Goal: Task Accomplishment & Management: Manage account settings

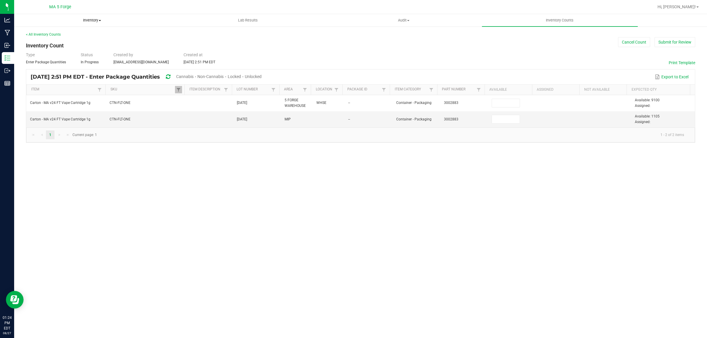
click at [93, 22] on span "Inventory" at bounding box center [91, 20] width 155 height 5
click at [61, 70] on span "From bill of materials" at bounding box center [40, 70] width 53 height 5
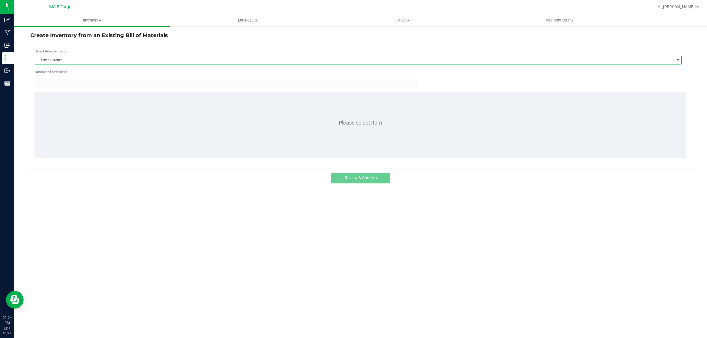
click at [142, 59] on span "Item to create" at bounding box center [354, 60] width 638 height 8
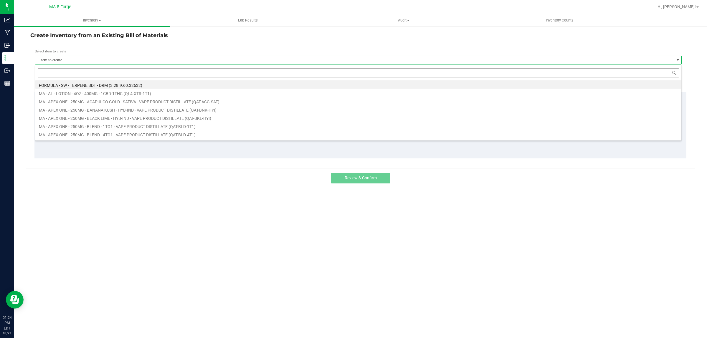
scroll to position [9, 646]
click at [117, 74] on input at bounding box center [358, 72] width 641 height 9
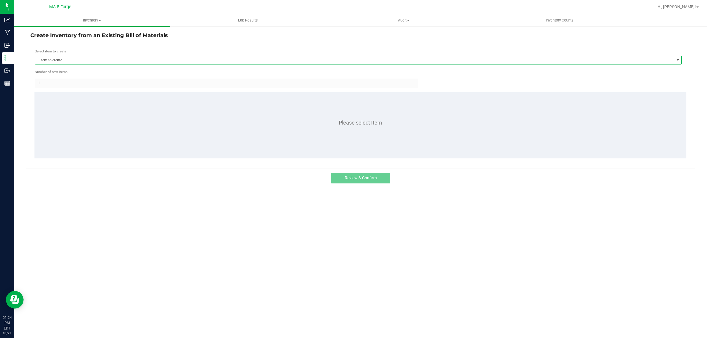
click at [66, 60] on span "Item to create" at bounding box center [354, 60] width 638 height 8
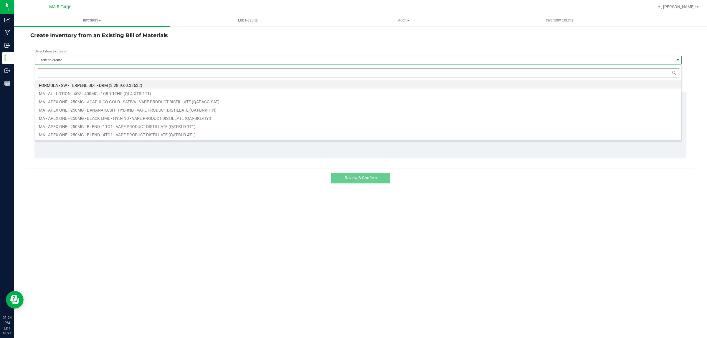
click at [63, 74] on input at bounding box center [358, 72] width 641 height 9
type input "QFW-DDA-SAT"
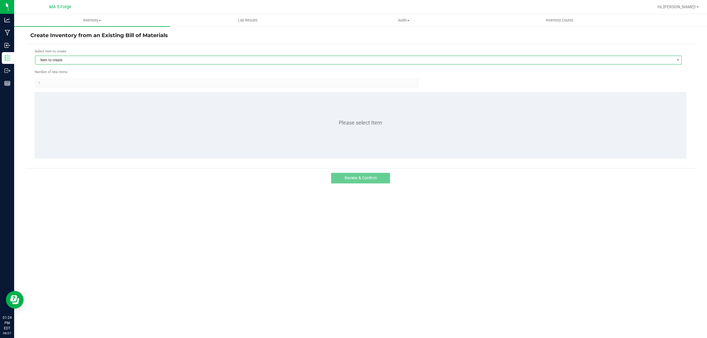
click at [74, 60] on span "Item to create" at bounding box center [354, 60] width 638 height 8
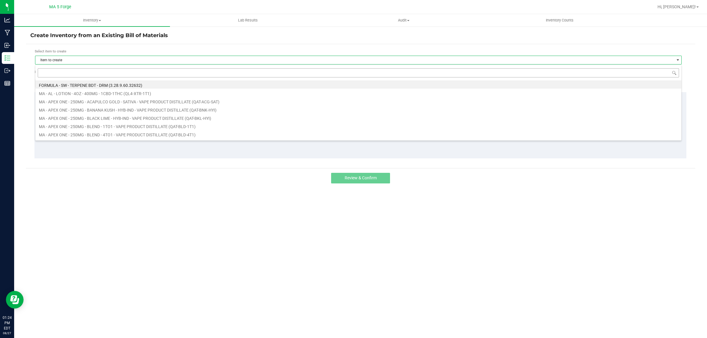
click at [67, 74] on input at bounding box center [358, 72] width 641 height 9
type input "QFW-WBV-HYB"
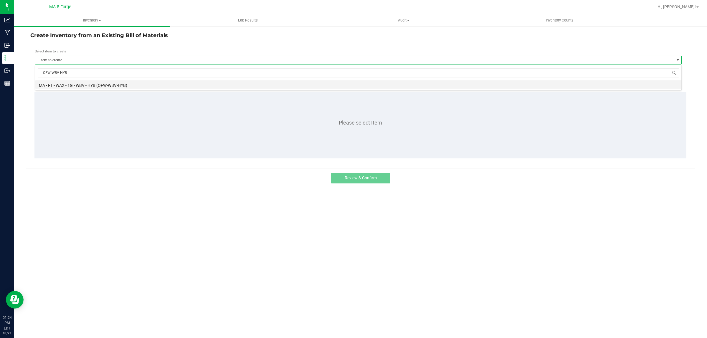
click at [87, 83] on li "MA - FT - WAX - 1G - WBV - HYB (QFW-WBV-HYB)" at bounding box center [358, 84] width 646 height 8
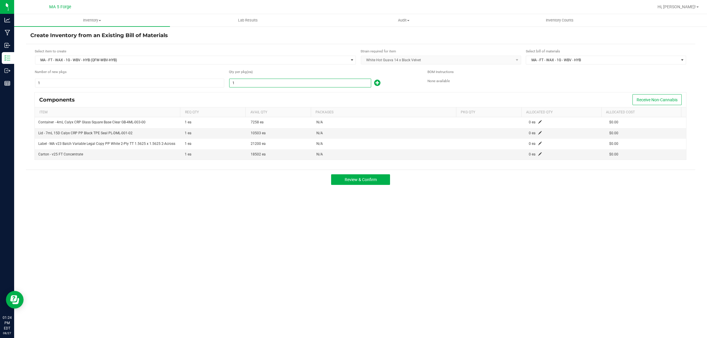
click at [249, 81] on input "1" at bounding box center [299, 83] width 141 height 8
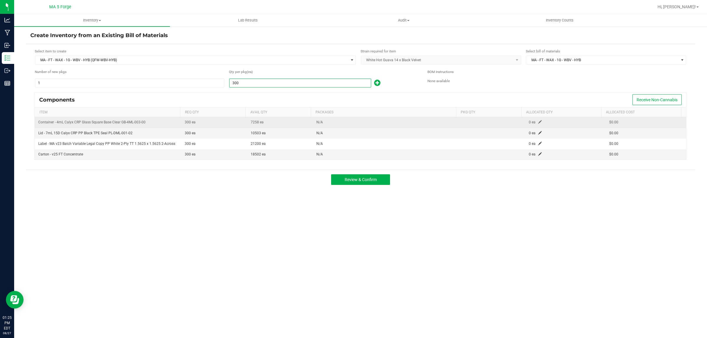
type input "300"
click at [538, 122] on span at bounding box center [540, 122] width 4 height 4
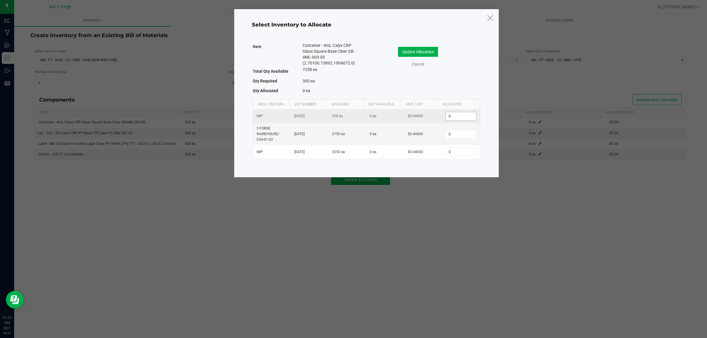
click at [465, 115] on input "0" at bounding box center [460, 116] width 30 height 8
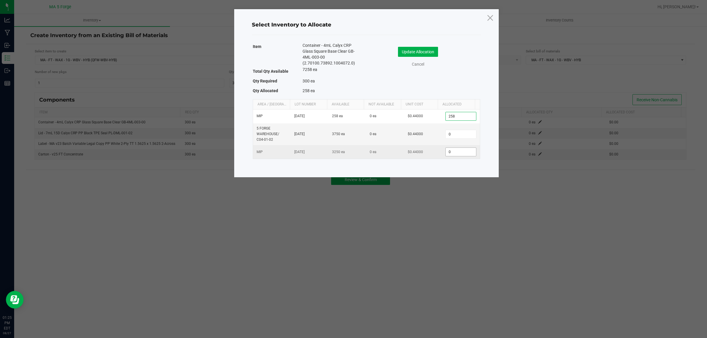
type input "258"
click at [455, 152] on input "0" at bounding box center [460, 152] width 30 height 8
type input "42"
click at [428, 49] on button "Update Allocation" at bounding box center [418, 52] width 40 height 10
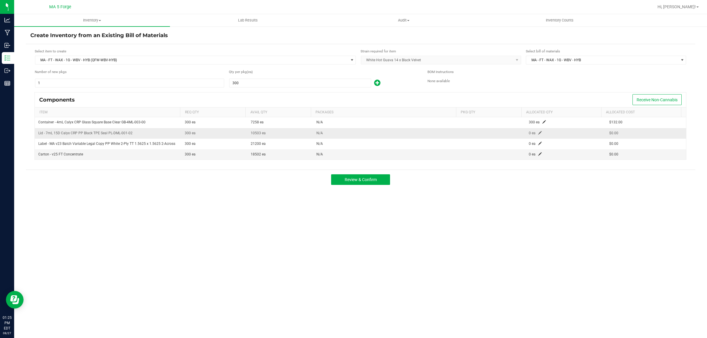
click at [538, 134] on span at bounding box center [540, 133] width 4 height 4
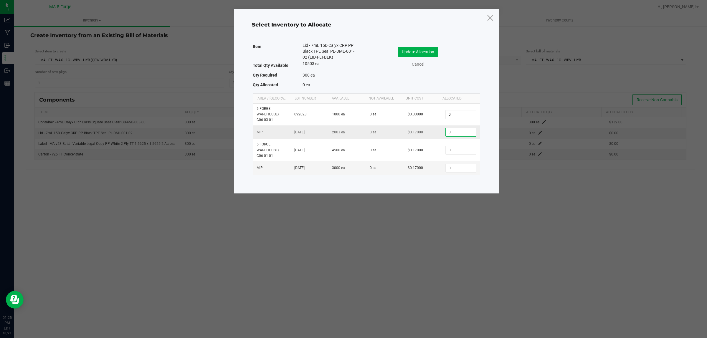
click at [464, 133] on input "0" at bounding box center [460, 132] width 30 height 8
type input "301"
click at [422, 53] on button "Update Allocation" at bounding box center [418, 52] width 40 height 10
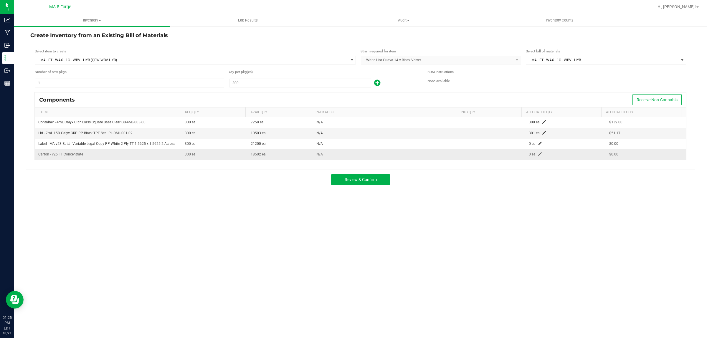
click at [538, 154] on span at bounding box center [540, 154] width 4 height 4
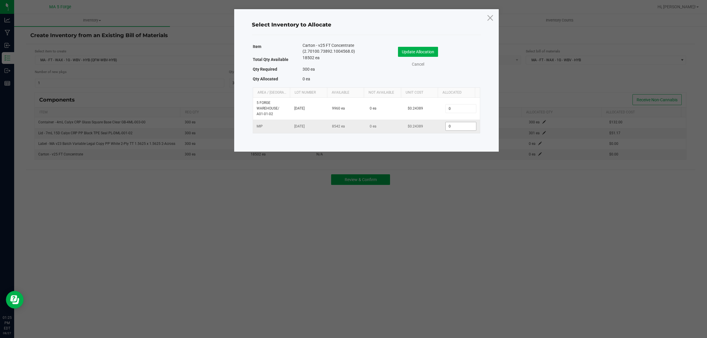
click at [459, 128] on input "0" at bounding box center [460, 126] width 30 height 8
type input "300"
click at [430, 57] on button "Update Allocation" at bounding box center [418, 52] width 40 height 10
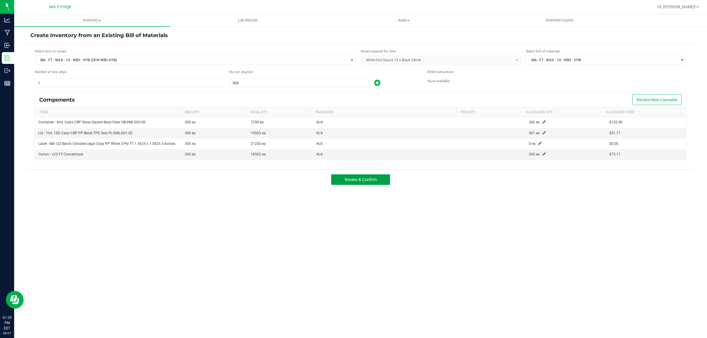
click at [368, 183] on button "Review & Confirm" at bounding box center [360, 179] width 59 height 11
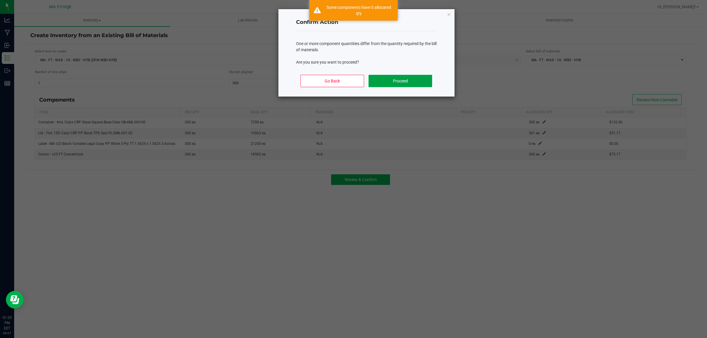
click at [414, 86] on button "Proceed" at bounding box center [399, 81] width 63 height 12
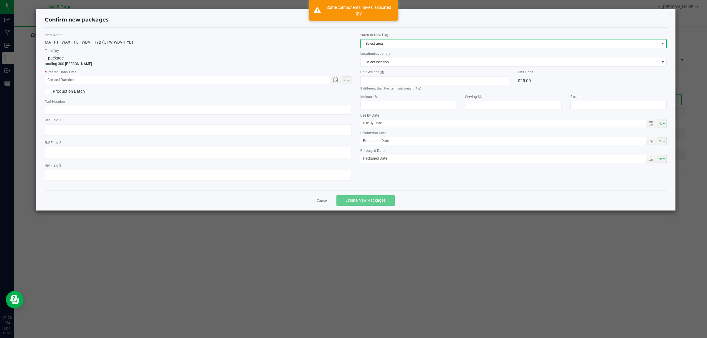
click at [407, 45] on span "Select area" at bounding box center [509, 43] width 299 height 8
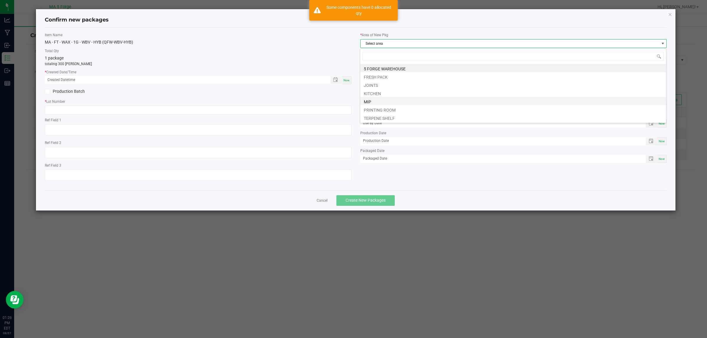
click at [370, 101] on li "MIP" at bounding box center [513, 101] width 306 height 8
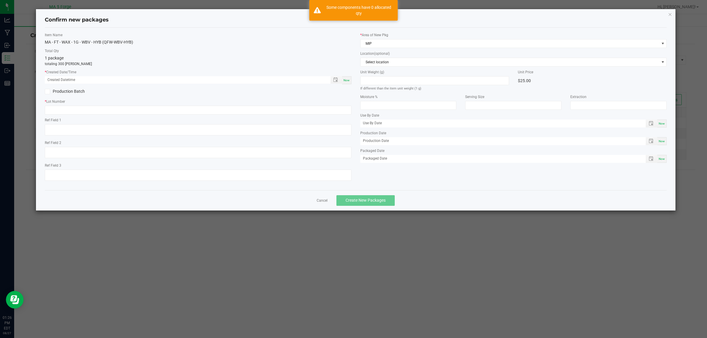
click at [348, 81] on span "Now" at bounding box center [346, 80] width 6 height 3
type input "[DATE] 01:26 PM"
click at [71, 92] on label "Production Batch" at bounding box center [119, 91] width 149 height 6
click at [0, 0] on input "Production Batch" at bounding box center [0, 0] width 0 height 0
click at [80, 114] on input "text" at bounding box center [198, 110] width 306 height 9
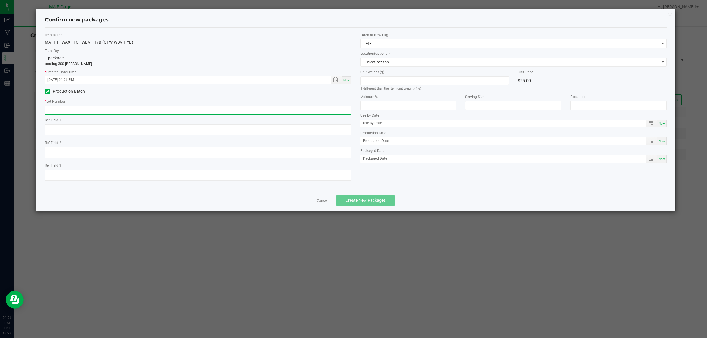
paste input "250805WWX-DDA-SAT"
type input "250805WWX-DDA-SAT"
click at [364, 200] on span "Create New Packages" at bounding box center [365, 200] width 40 height 5
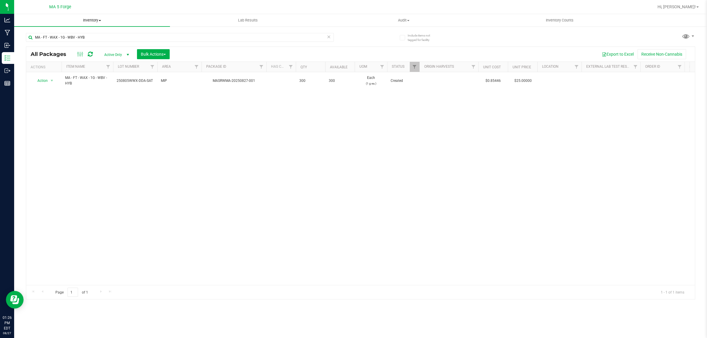
click at [97, 23] on span "Inventory" at bounding box center [92, 20] width 156 height 5
click at [57, 67] on li "From bill of materials" at bounding box center [92, 70] width 156 height 7
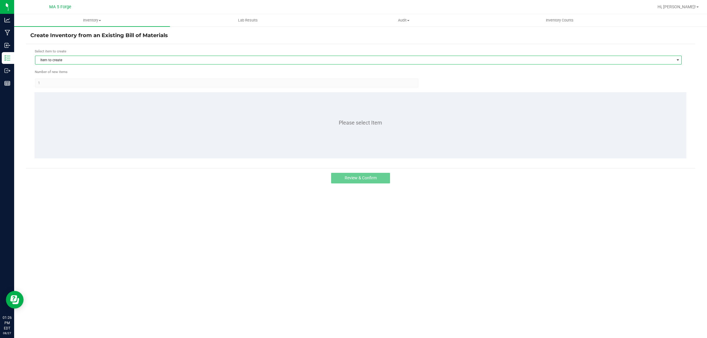
click at [74, 58] on span "Item to create" at bounding box center [354, 60] width 638 height 8
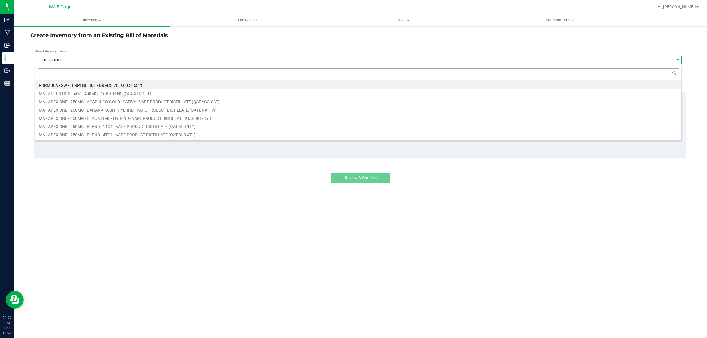
scroll to position [9, 646]
click at [58, 74] on input at bounding box center [358, 72] width 641 height 9
type input "QFW-WBV-HYB"
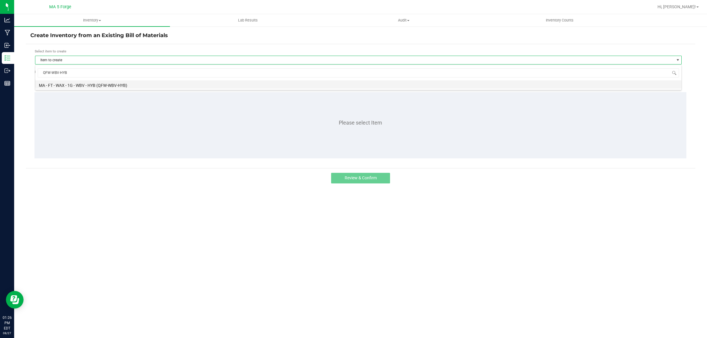
click at [92, 84] on li "MA - FT - WAX - 1G - WBV - HYB (QFW-WBV-HYB)" at bounding box center [358, 84] width 646 height 8
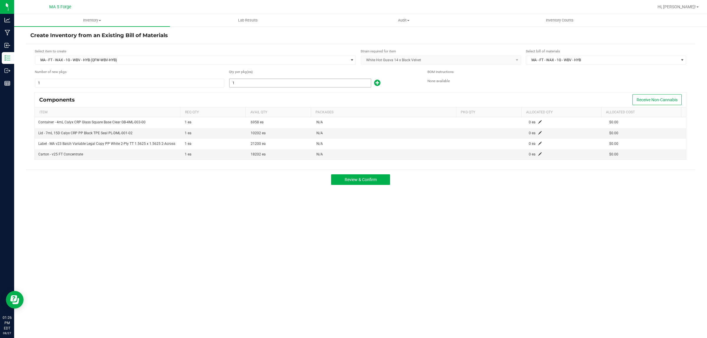
click at [263, 85] on input "1" at bounding box center [299, 83] width 141 height 8
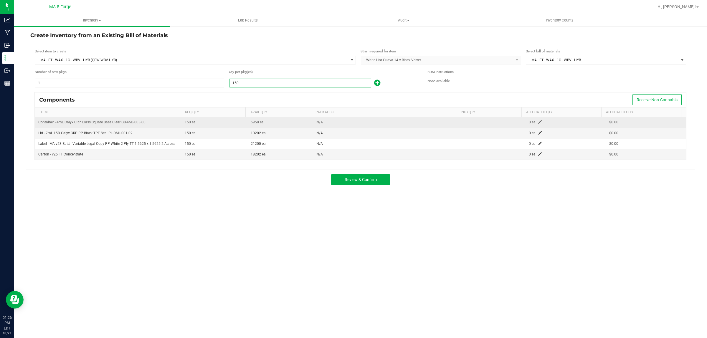
type input "150"
click at [538, 121] on span at bounding box center [540, 122] width 4 height 4
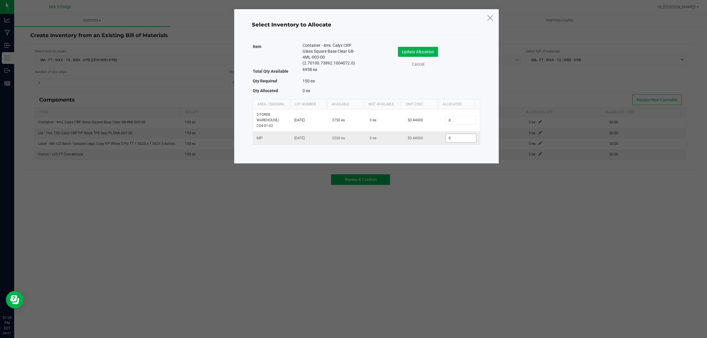
click at [462, 140] on input "0" at bounding box center [460, 138] width 30 height 8
type input "150"
click at [419, 51] on button "Update Allocation" at bounding box center [418, 52] width 40 height 10
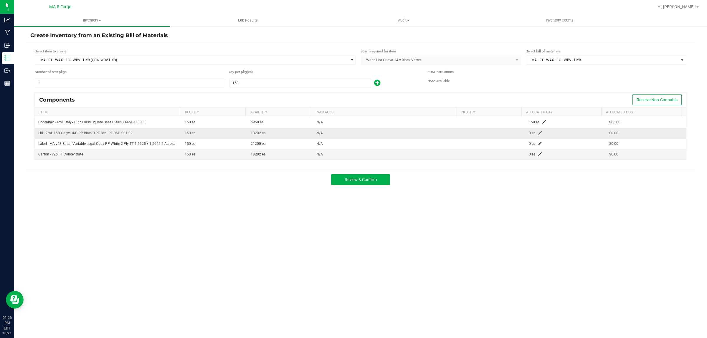
click at [538, 133] on span at bounding box center [540, 133] width 4 height 4
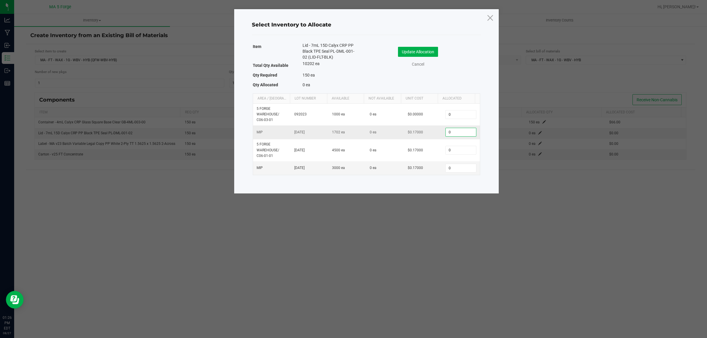
click at [464, 132] on input "0" at bounding box center [460, 132] width 30 height 8
type input "150"
click at [433, 51] on button "Update Allocation" at bounding box center [418, 52] width 40 height 10
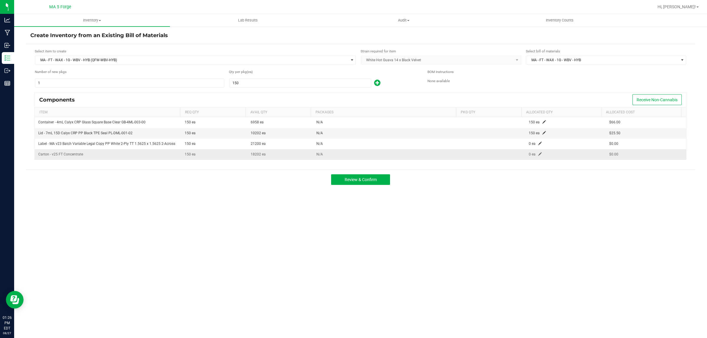
click at [538, 155] on span at bounding box center [540, 154] width 4 height 4
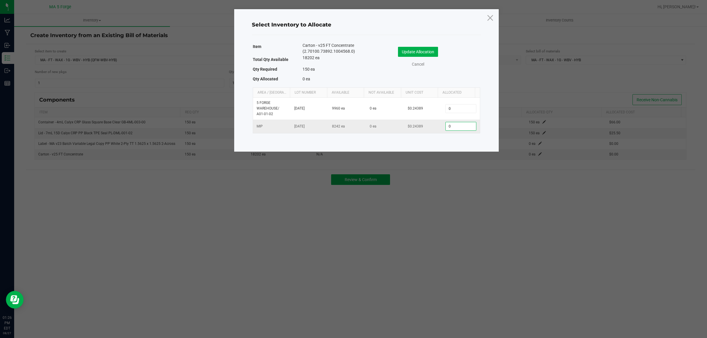
click at [465, 125] on input "0" at bounding box center [460, 126] width 30 height 8
type input "150"
click at [431, 54] on button "Update Allocation" at bounding box center [418, 52] width 40 height 10
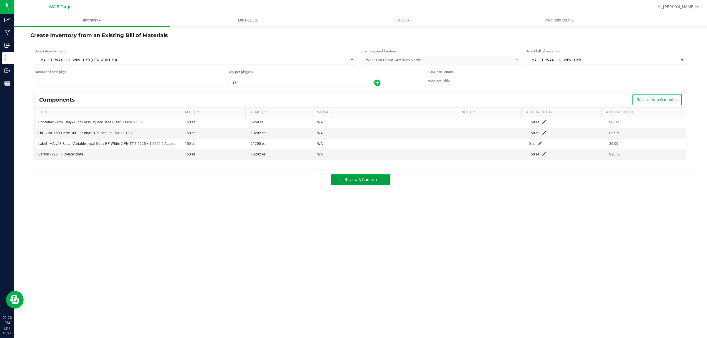
click at [357, 179] on span "Review & Confirm" at bounding box center [360, 179] width 32 height 5
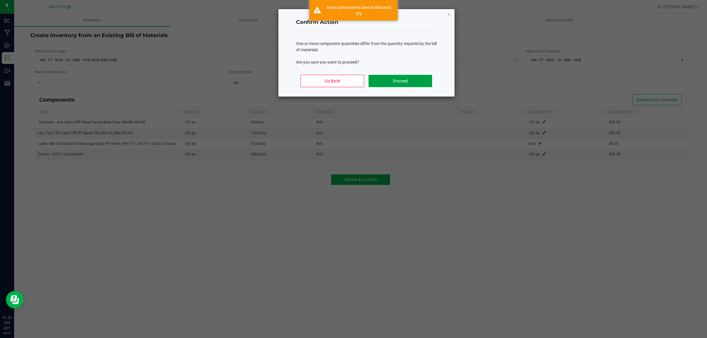
click at [431, 76] on button "Proceed" at bounding box center [399, 81] width 63 height 12
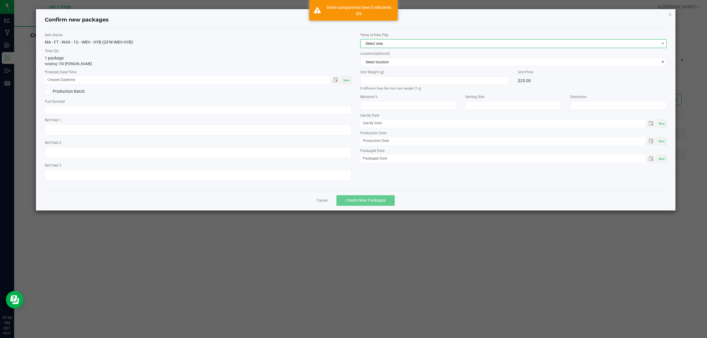
click at [384, 42] on span "Select area" at bounding box center [509, 43] width 299 height 8
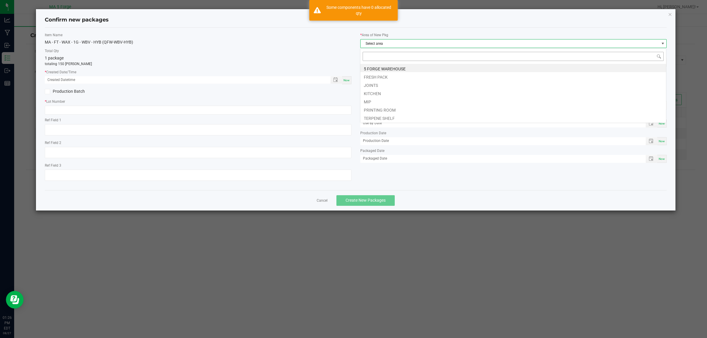
scroll to position [9, 306]
click at [370, 101] on li "MIP" at bounding box center [513, 101] width 306 height 8
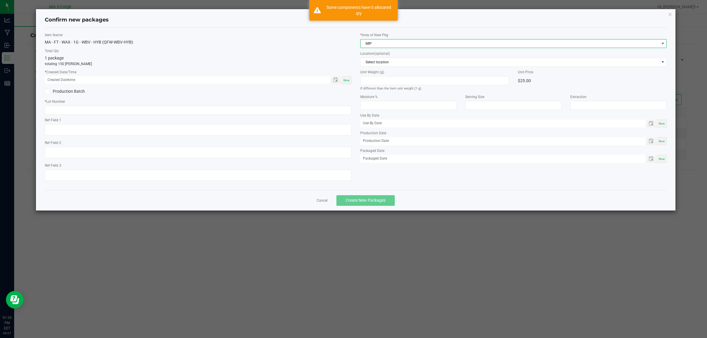
drag, startPoint x: 347, startPoint y: 82, endPoint x: 257, endPoint y: 80, distance: 89.8
click at [346, 80] on span "Now" at bounding box center [346, 80] width 6 height 3
type input "[DATE] 01:26 PM"
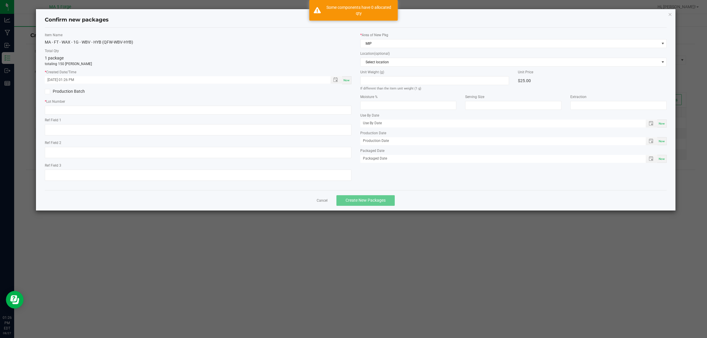
click at [74, 90] on label "Production Batch" at bounding box center [119, 91] width 149 height 6
click at [0, 0] on input "Production Batch" at bounding box center [0, 0] width 0 height 0
click at [135, 107] on input "text" at bounding box center [198, 110] width 306 height 9
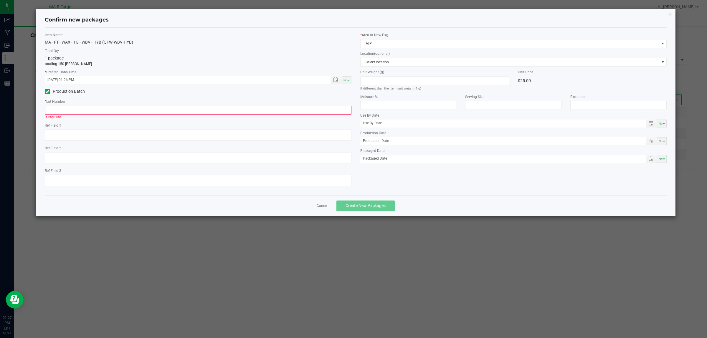
click at [65, 111] on input "text" at bounding box center [198, 110] width 306 height 9
paste input "250728WWX-WBV-HYB"
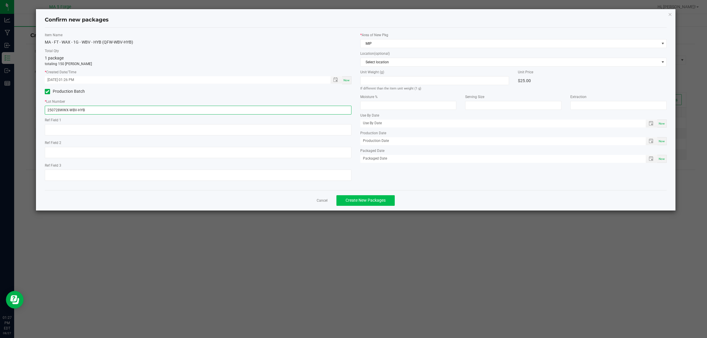
type input "250728WWX-WBV-HYB"
click at [381, 200] on span "Create New Packages" at bounding box center [365, 200] width 40 height 5
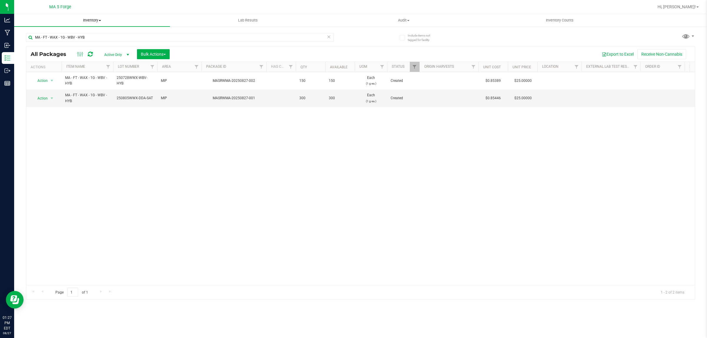
click at [98, 21] on span "Inventory" at bounding box center [92, 20] width 156 height 5
click at [61, 71] on span "From bill of materials" at bounding box center [40, 70] width 53 height 5
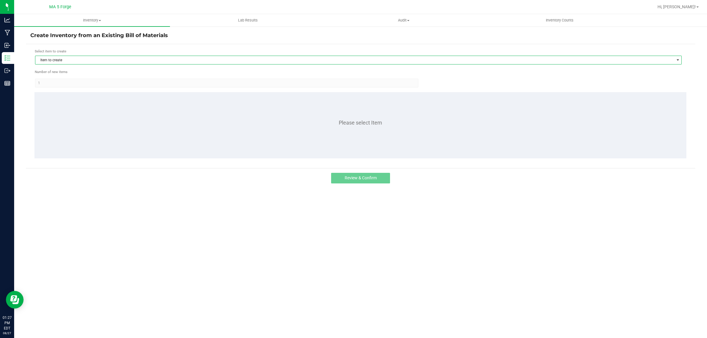
click at [172, 60] on span "Item to create" at bounding box center [354, 60] width 638 height 8
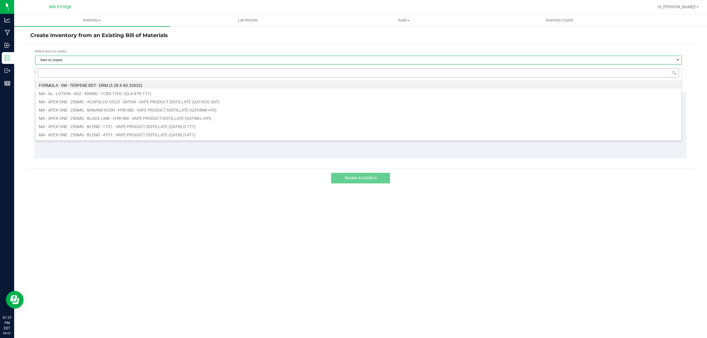
scroll to position [9, 646]
click at [115, 74] on input at bounding box center [358, 72] width 641 height 9
type input "QFR-7UP-HYB"
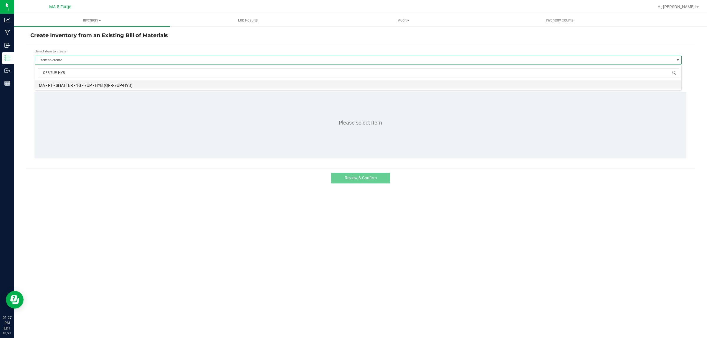
click at [121, 83] on li "MA - FT - SHATTER - 1G - 7UP - HYB (QFR-7UP-HYB)" at bounding box center [358, 84] width 646 height 8
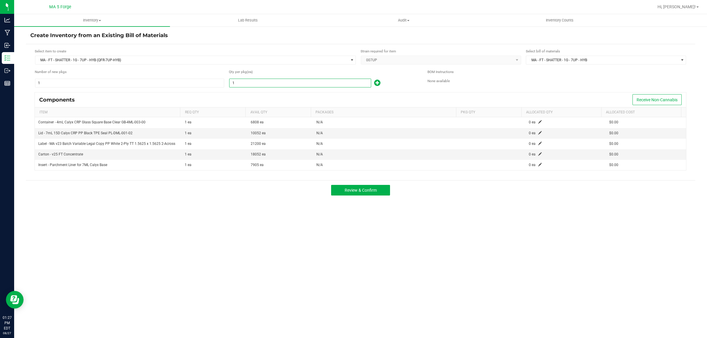
click at [280, 82] on input "1" at bounding box center [299, 83] width 141 height 8
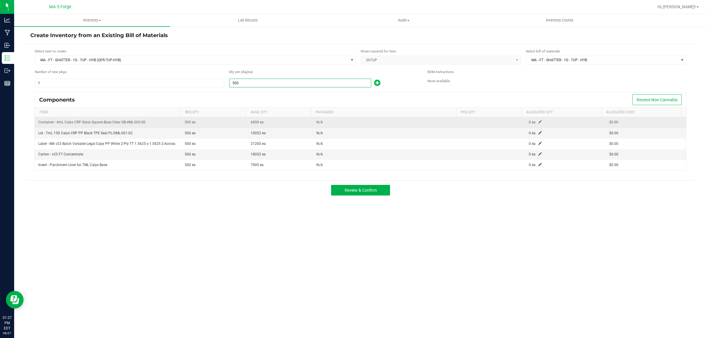
type input "500"
click at [538, 122] on span at bounding box center [540, 122] width 4 height 4
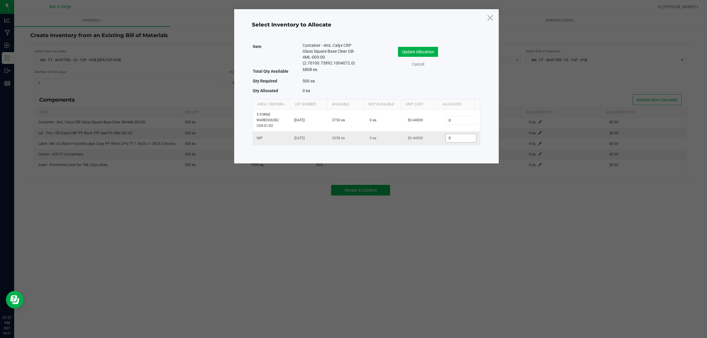
click at [456, 140] on input "0" at bounding box center [460, 138] width 30 height 8
type input "500"
click at [430, 52] on button "Update Allocation" at bounding box center [418, 52] width 40 height 10
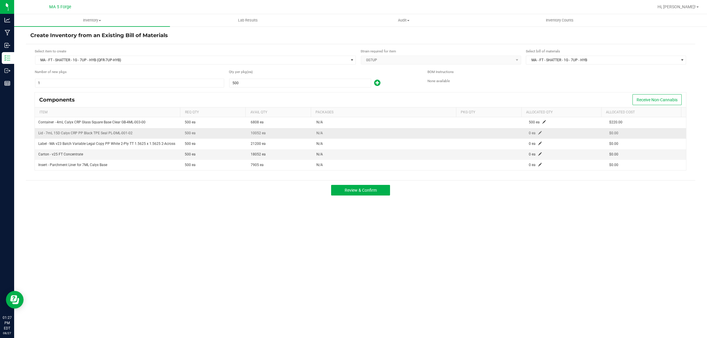
click at [538, 132] on span at bounding box center [540, 133] width 4 height 4
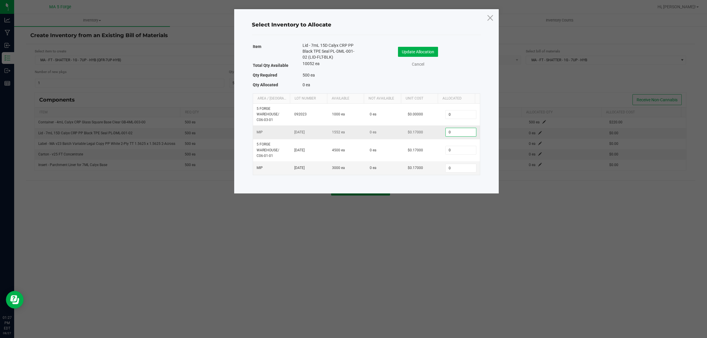
click at [456, 133] on input "0" at bounding box center [460, 132] width 30 height 8
type input "500"
click at [430, 50] on button "Update Allocation" at bounding box center [418, 52] width 40 height 10
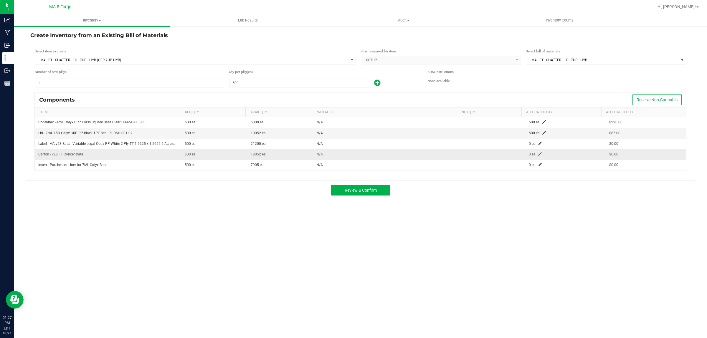
click at [538, 155] on span at bounding box center [540, 154] width 4 height 4
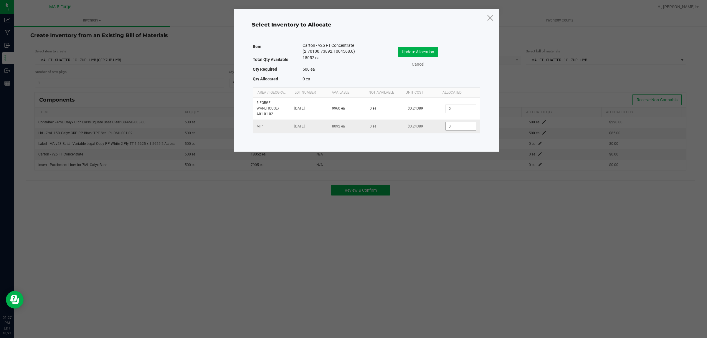
click at [460, 127] on input "0" at bounding box center [460, 126] width 30 height 8
type input "500"
click at [431, 54] on button "Update Allocation" at bounding box center [418, 52] width 40 height 10
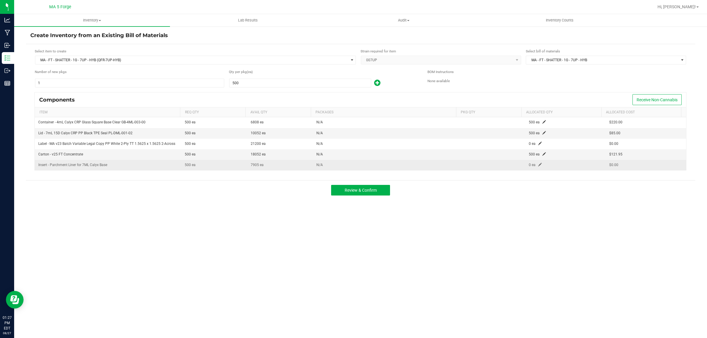
click at [538, 165] on span at bounding box center [540, 165] width 4 height 4
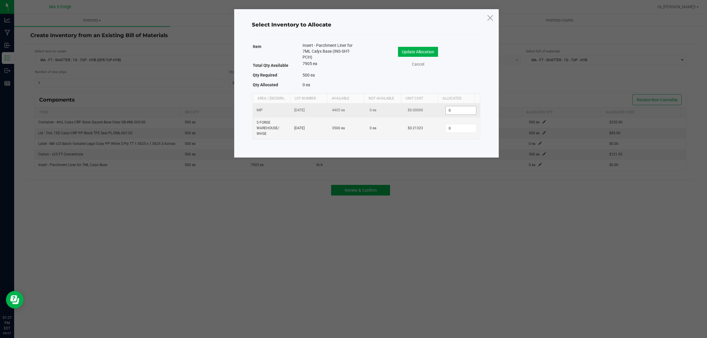
click at [456, 112] on input "0" at bounding box center [460, 110] width 30 height 8
type input "500"
click at [429, 48] on button "Update Allocation" at bounding box center [418, 52] width 40 height 10
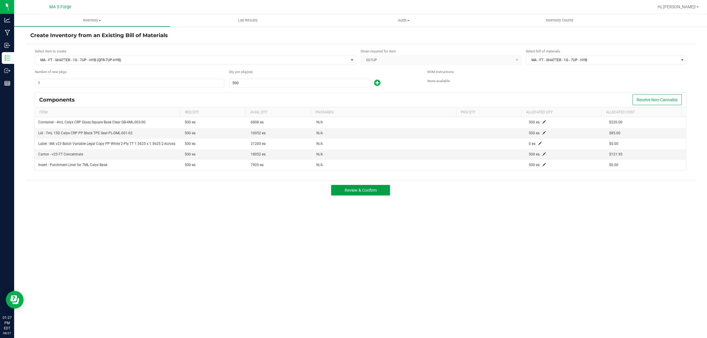
click at [376, 190] on button "Review & Confirm" at bounding box center [360, 190] width 59 height 11
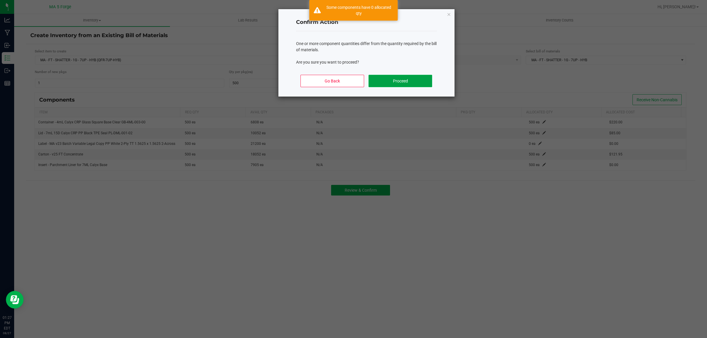
click at [414, 83] on button "Proceed" at bounding box center [399, 81] width 63 height 12
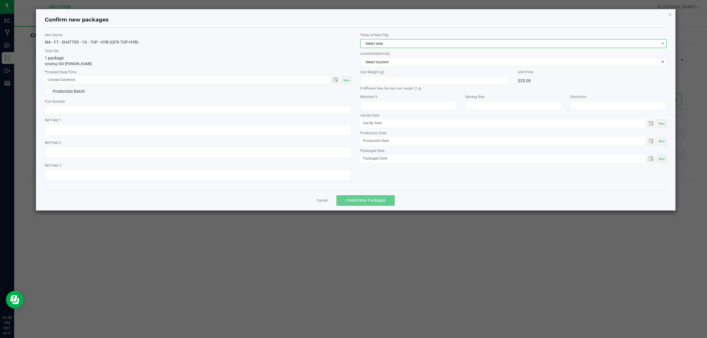
click at [426, 43] on span "Select area" at bounding box center [509, 43] width 299 height 8
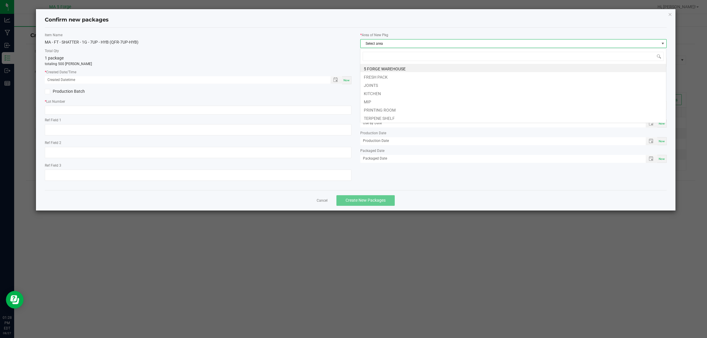
scroll to position [9, 306]
click at [377, 101] on li "MIP" at bounding box center [513, 101] width 306 height 8
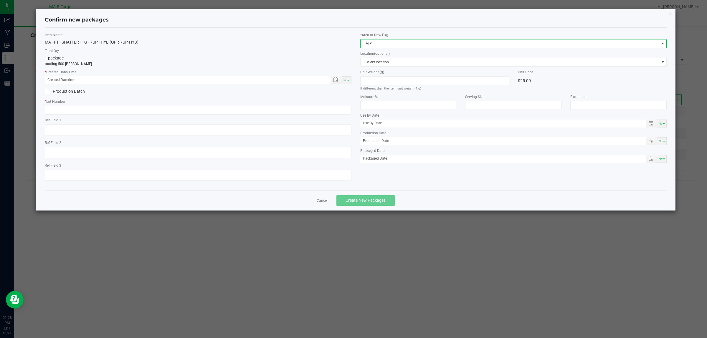
click at [345, 79] on span "Now" at bounding box center [346, 80] width 6 height 3
type input "[DATE] 01:28 PM"
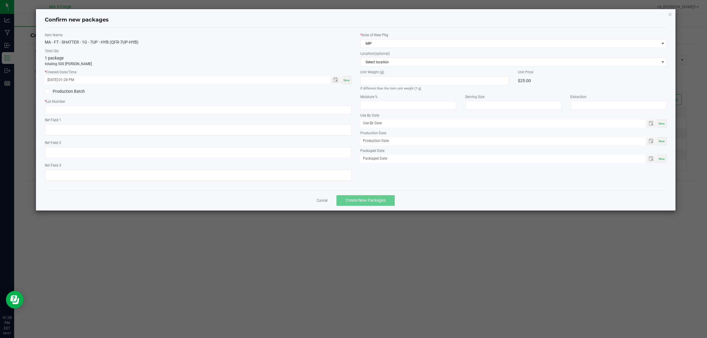
click at [60, 93] on label "Production Batch" at bounding box center [119, 91] width 149 height 6
click at [0, 0] on input "Production Batch" at bounding box center [0, 0] width 0 height 0
drag, startPoint x: 113, startPoint y: 115, endPoint x: 115, endPoint y: 112, distance: 3.4
click at [113, 114] on div "Item Name MA - FT - SHATTER - 1G - 7UP - HYB (QFR-7UP-HYB) Total Qty 1 package …" at bounding box center [197, 108] width 315 height 153
click at [115, 112] on input "text" at bounding box center [198, 110] width 306 height 9
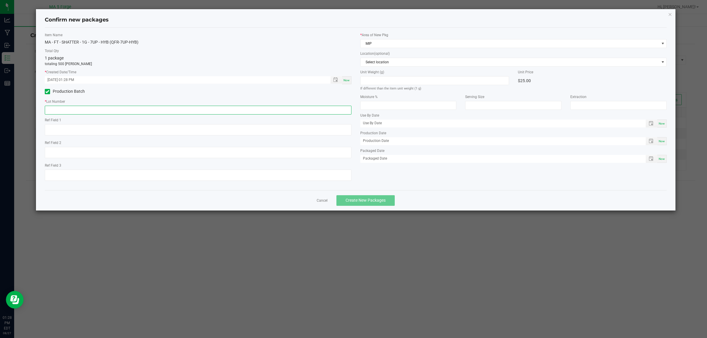
click at [299, 109] on input "text" at bounding box center [198, 110] width 306 height 9
click at [301, 109] on input "text" at bounding box center [198, 110] width 306 height 9
paste input "250702WST-7UP-HYB"
type input "250702WST-7UP-HYB"
click at [380, 201] on span "Create New Packages" at bounding box center [365, 200] width 40 height 5
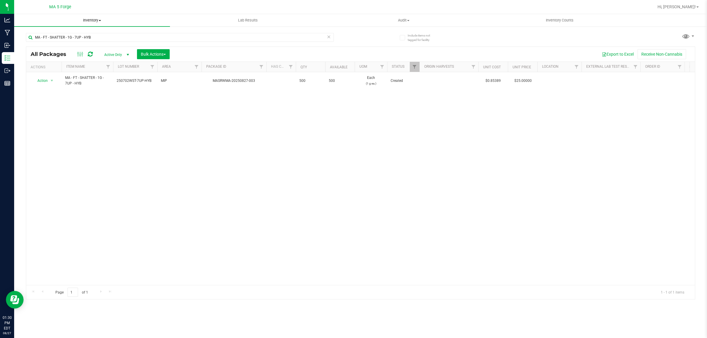
click at [93, 22] on span "Inventory" at bounding box center [92, 20] width 156 height 5
click at [77, 69] on li "From bill of materials" at bounding box center [92, 70] width 156 height 7
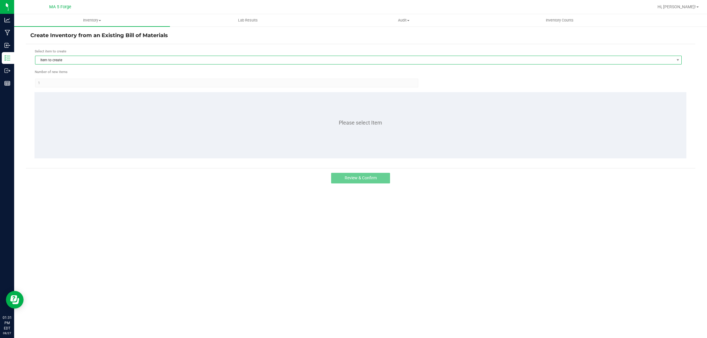
click at [96, 61] on span "Item to create" at bounding box center [354, 60] width 638 height 8
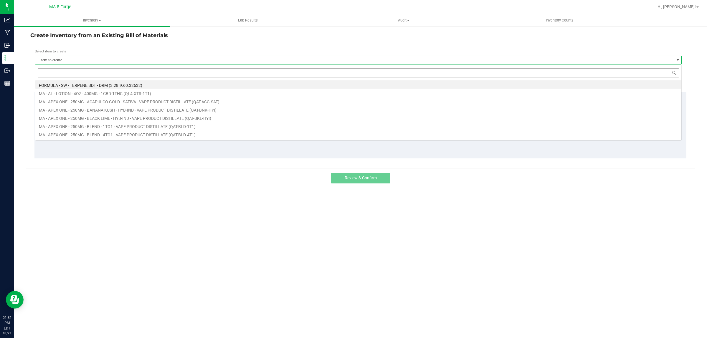
scroll to position [9, 646]
click at [97, 73] on input at bounding box center [358, 72] width 641 height 9
type input "FT-QAT-ACG-SAT"
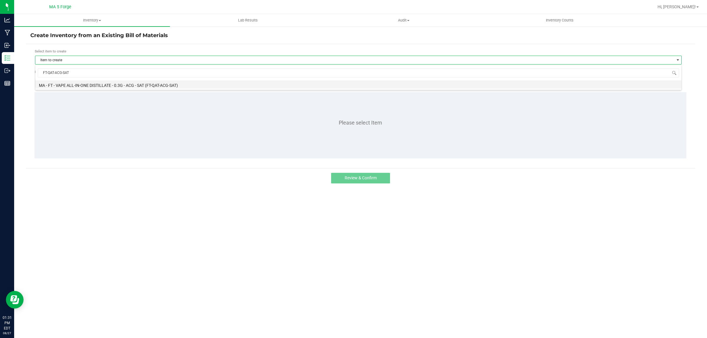
click at [98, 80] on li "MA - FT - VAPE ALL-IN-ONE DISTILLATE - 0.3G - ACG - SAT (FT-QAT-ACG-SAT)" at bounding box center [358, 84] width 646 height 8
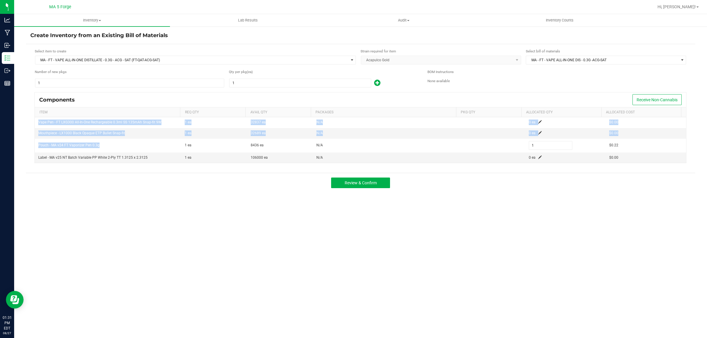
drag, startPoint x: 108, startPoint y: 145, endPoint x: 30, endPoint y: 146, distance: 78.0
click at [30, 146] on div "Components Receive Non-Cannabis Item Req Qty Avail Qty Packages Pkg Qty Allocat…" at bounding box center [360, 130] width 660 height 76
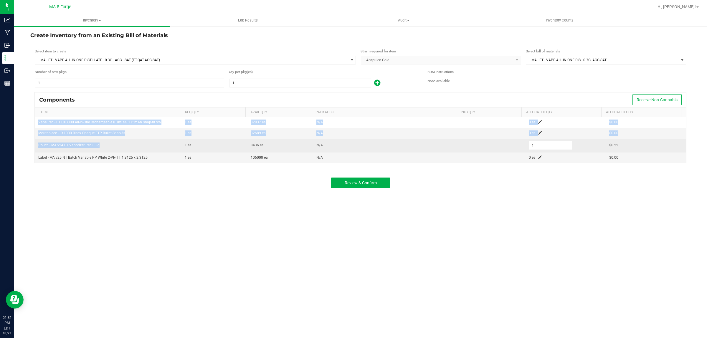
click at [83, 149] on td "Pouch - MA v24 FT Vaporizer Pen 0.3g" at bounding box center [108, 146] width 146 height 14
drag, startPoint x: 99, startPoint y: 144, endPoint x: 38, endPoint y: 147, distance: 61.6
click at [38, 147] on td "Pouch - MA v24 FT Vaporizer Pen 0.3g" at bounding box center [108, 146] width 146 height 14
copy span "Pouch - MA v24 FT Vaporizer Pen 0.3g"
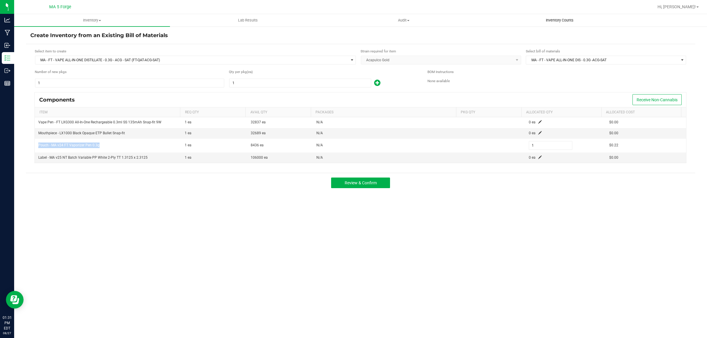
click at [556, 20] on span "Inventory Counts" at bounding box center [560, 20] width 44 height 5
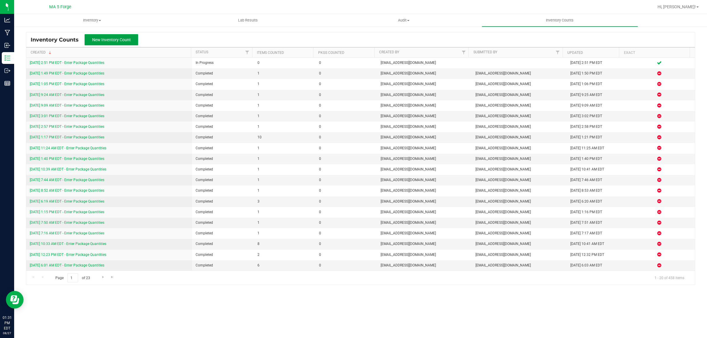
click at [119, 39] on span "New Inventory Count" at bounding box center [111, 39] width 39 height 5
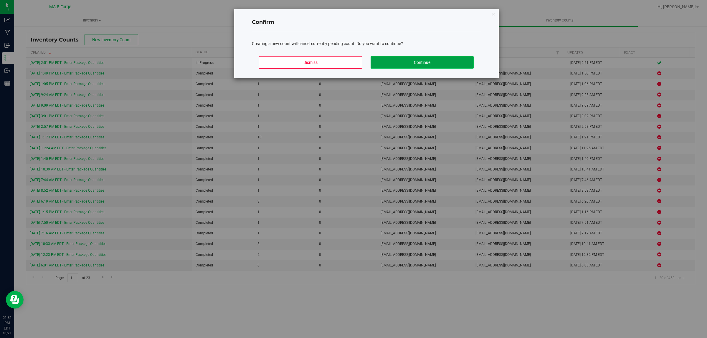
click at [454, 60] on button "Continue" at bounding box center [421, 62] width 103 height 12
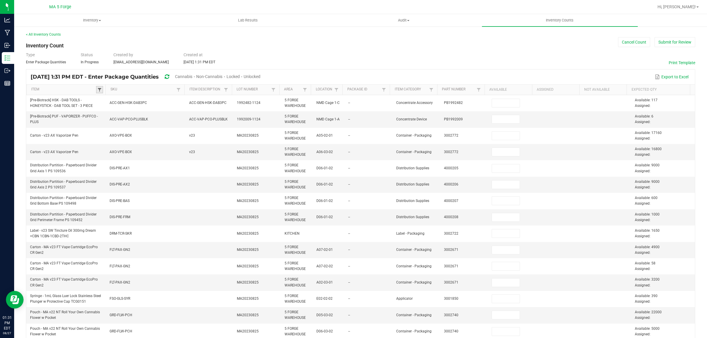
click at [99, 91] on span at bounding box center [99, 89] width 5 height 5
click at [110, 103] on input at bounding box center [141, 102] width 78 height 9
paste input "Pouch - MA v24 FT Vaporizer Pen 0.3g"
type input "Pouch - MA v24 FT Vaporizer Pen 0.3g"
click at [123, 113] on li "Pouch - MA v24 FT Vaporizer Pen 0.3g" at bounding box center [136, 114] width 75 height 8
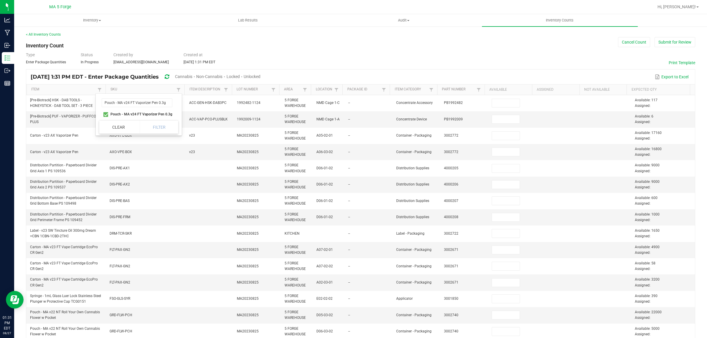
checkbox 0\ "true"
click at [167, 126] on button "Filter" at bounding box center [159, 127] width 39 height 13
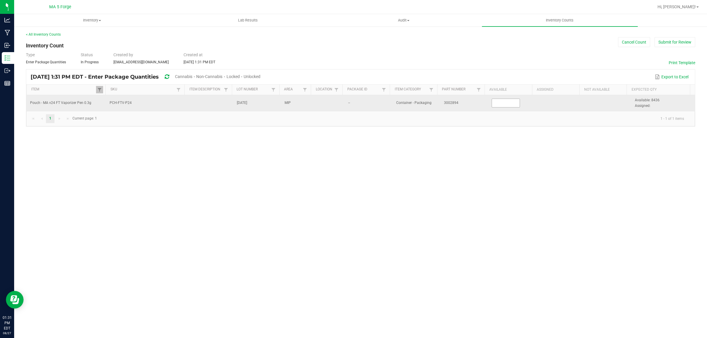
click at [508, 105] on input at bounding box center [506, 103] width 28 height 8
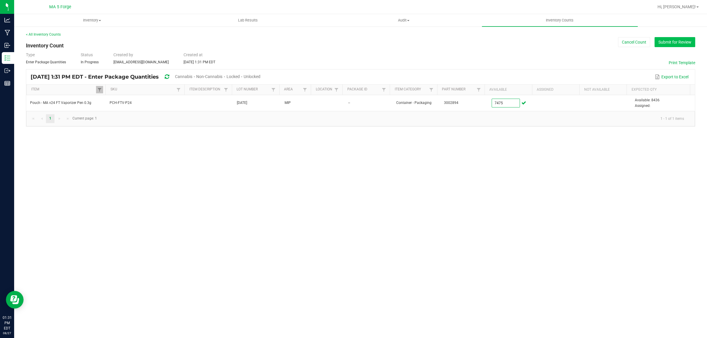
type input "7,475"
click at [670, 43] on button "Submit for Review" at bounding box center [674, 42] width 41 height 10
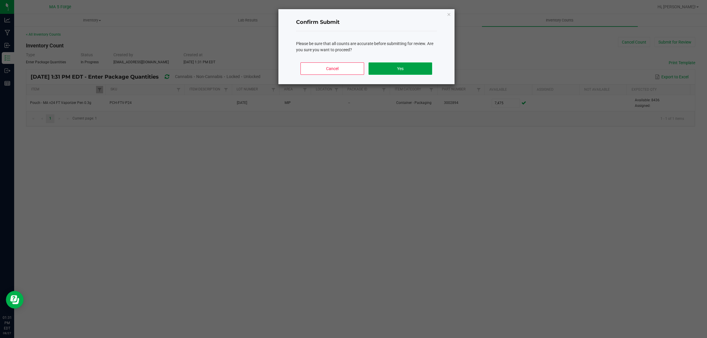
click at [419, 64] on button "Yes" at bounding box center [399, 68] width 63 height 12
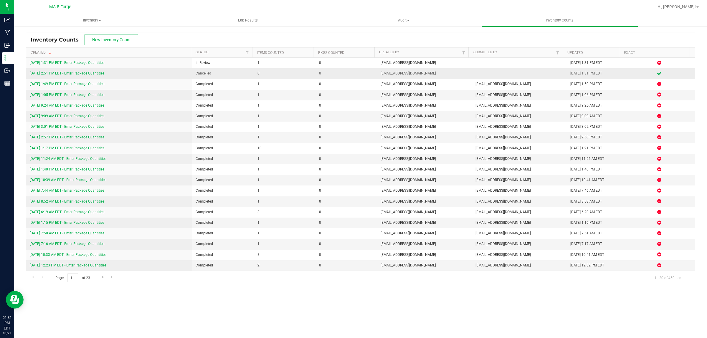
click at [94, 74] on link "[DATE] 2:51 PM EDT - Enter Package Quantities" at bounding box center [67, 73] width 74 height 4
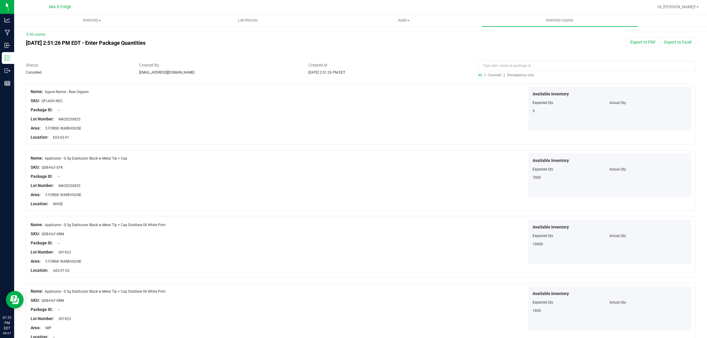
click at [515, 76] on span "Discrepancy only" at bounding box center [520, 75] width 27 height 4
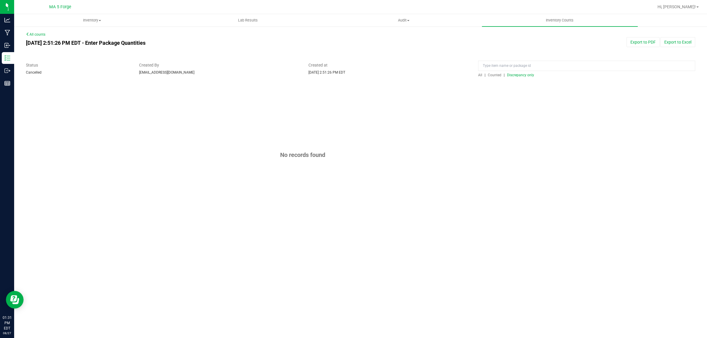
click at [482, 75] on span "All" at bounding box center [480, 75] width 4 height 4
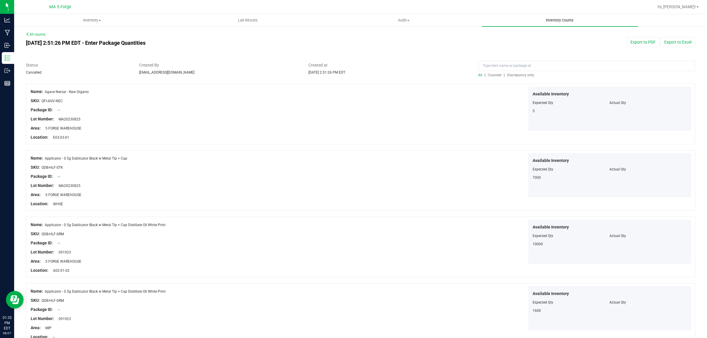
click at [564, 18] on span "Inventory Counts" at bounding box center [560, 20] width 44 height 5
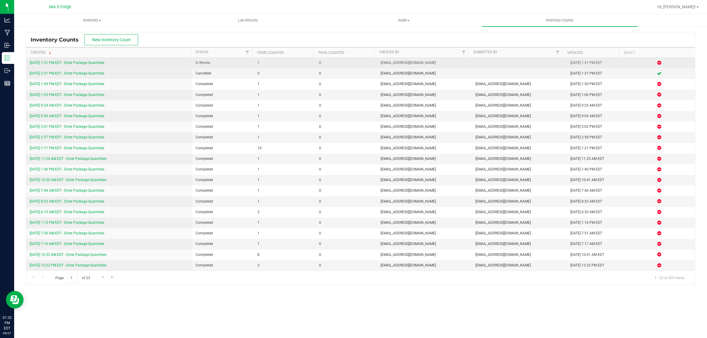
click at [59, 61] on link "[DATE] 1:31 PM EDT - Enter Package Quantities" at bounding box center [67, 63] width 74 height 4
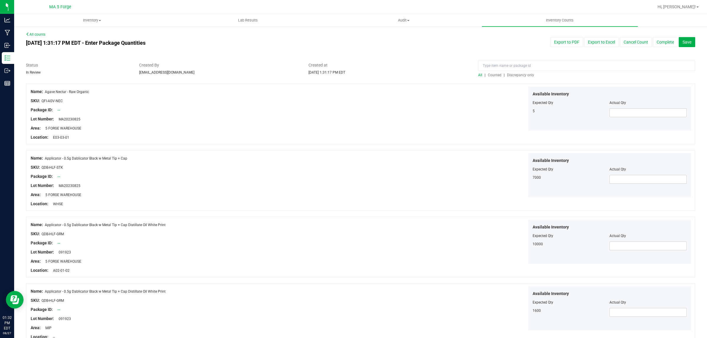
click at [528, 74] on span "Discrepancy only" at bounding box center [520, 75] width 27 height 4
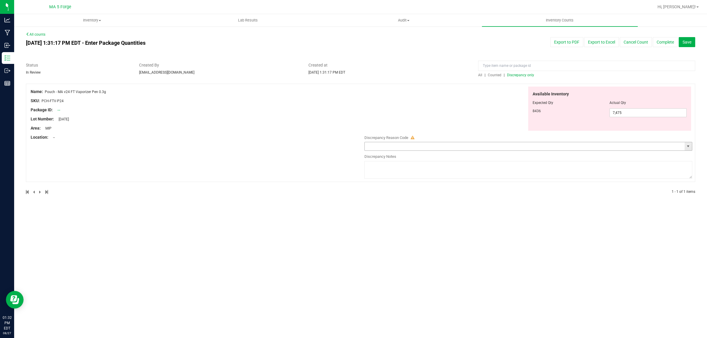
click at [454, 147] on input "text" at bounding box center [524, 146] width 320 height 8
click at [688, 147] on span "select" at bounding box center [687, 146] width 5 height 5
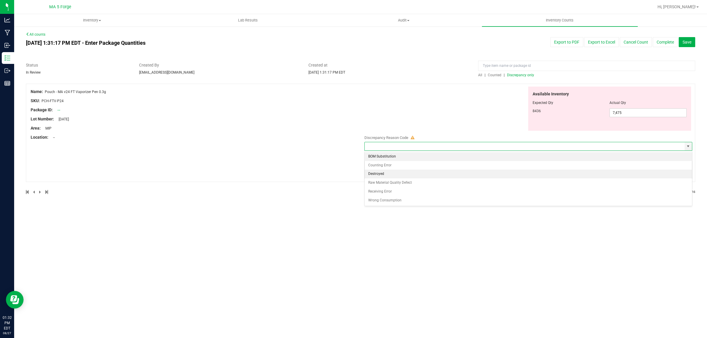
click at [386, 173] on li "Destroyed" at bounding box center [527, 174] width 327 height 9
type input "Destroyed"
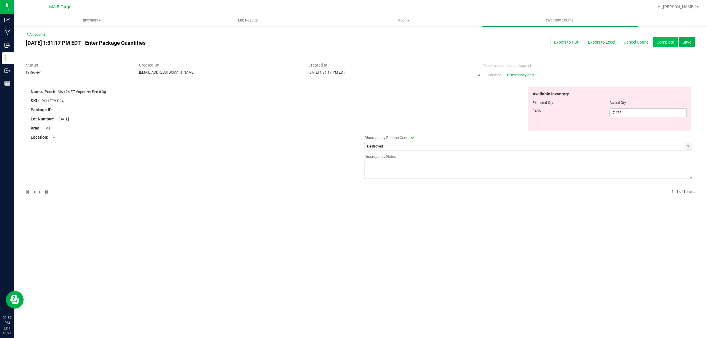
click at [668, 43] on button "Complete" at bounding box center [664, 42] width 25 height 10
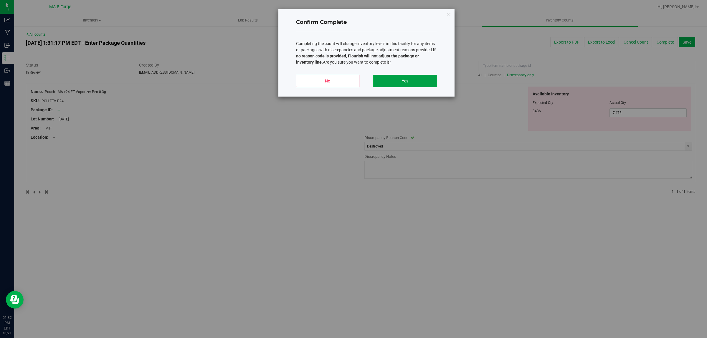
click at [409, 81] on button "Yes" at bounding box center [404, 81] width 63 height 12
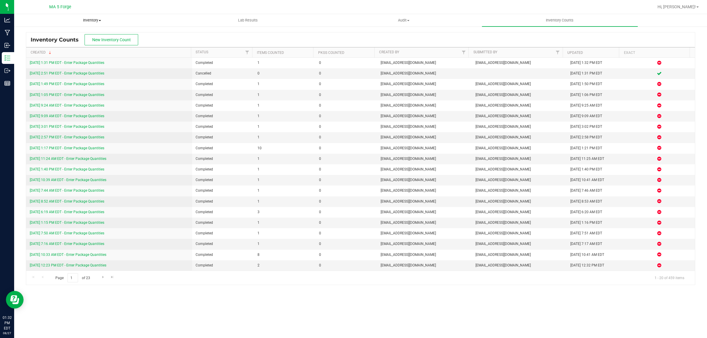
click at [87, 19] on span "Inventory" at bounding box center [91, 20] width 155 height 5
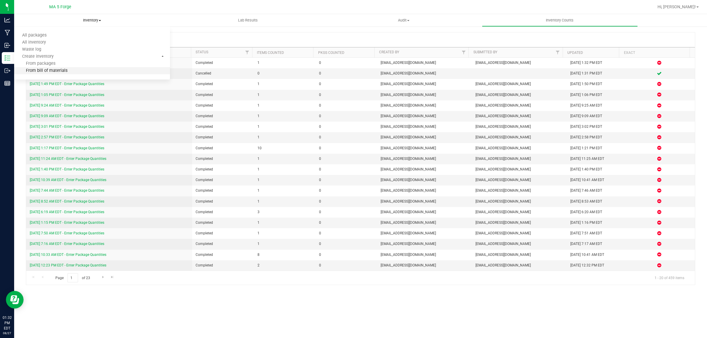
click at [56, 71] on span "From bill of materials" at bounding box center [40, 70] width 53 height 5
